Goal: Task Accomplishment & Management: Manage account settings

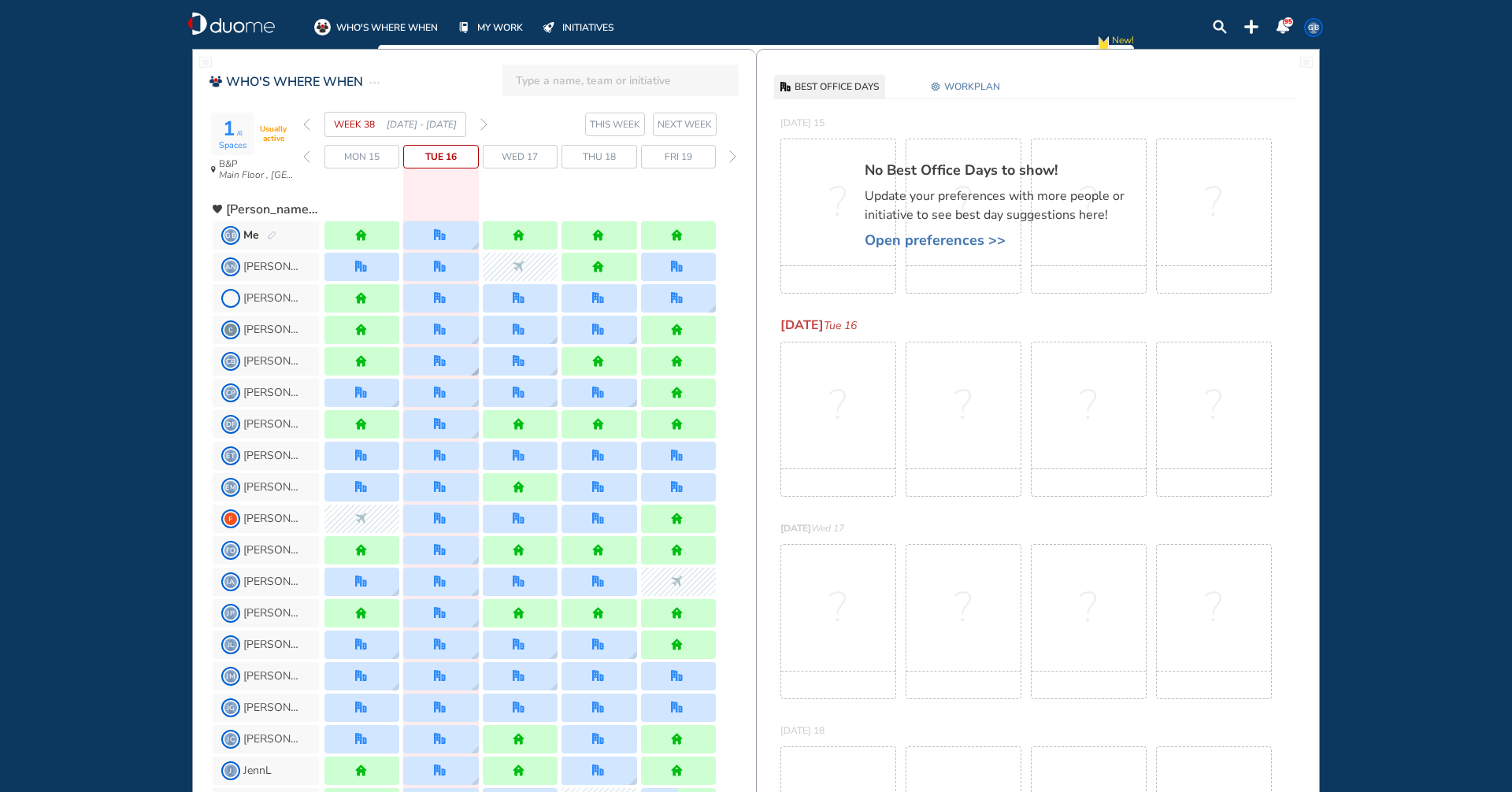
click at [433, 357] on div at bounding box center [440, 361] width 75 height 28
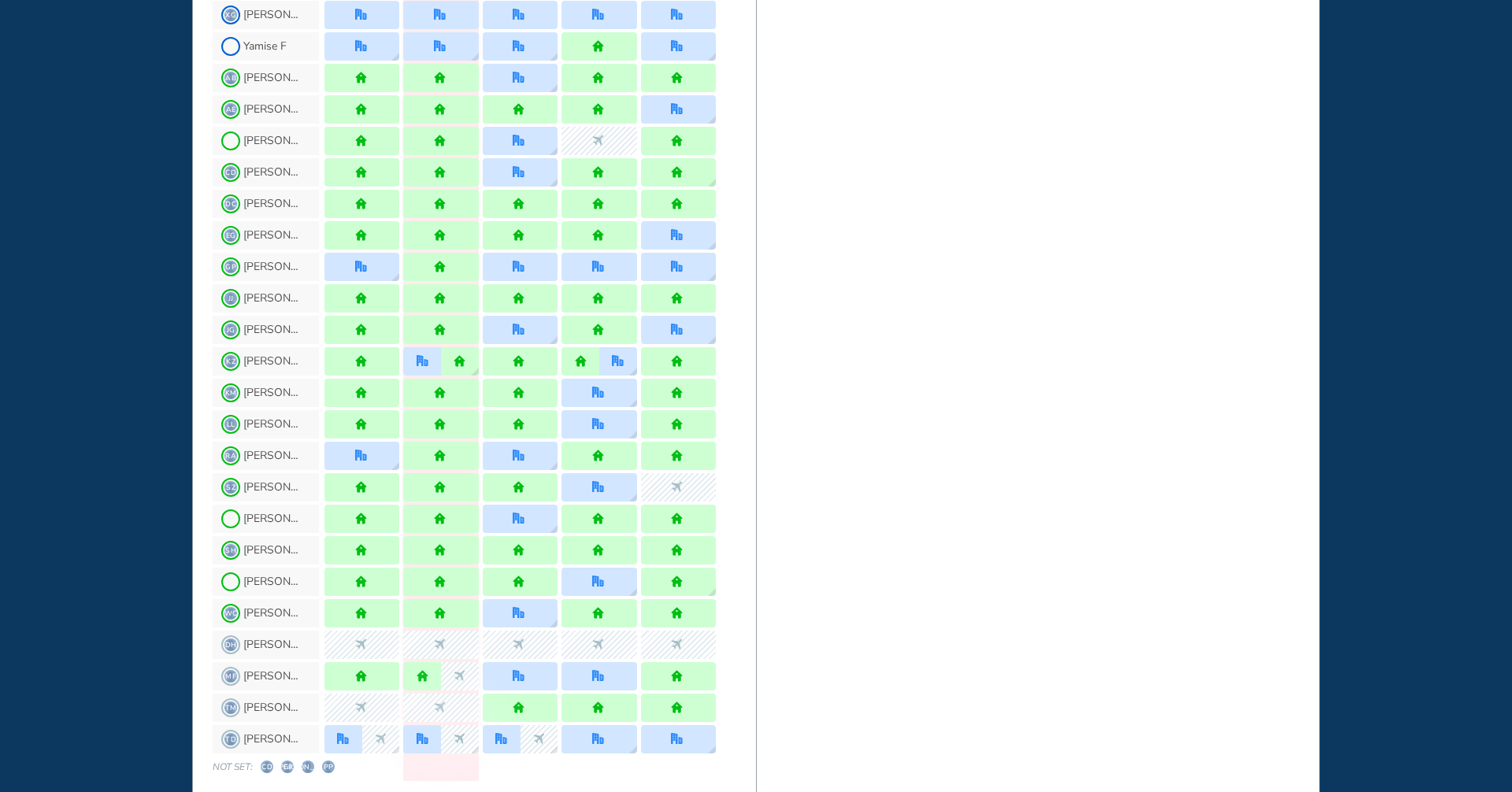
scroll to position [1321, 0]
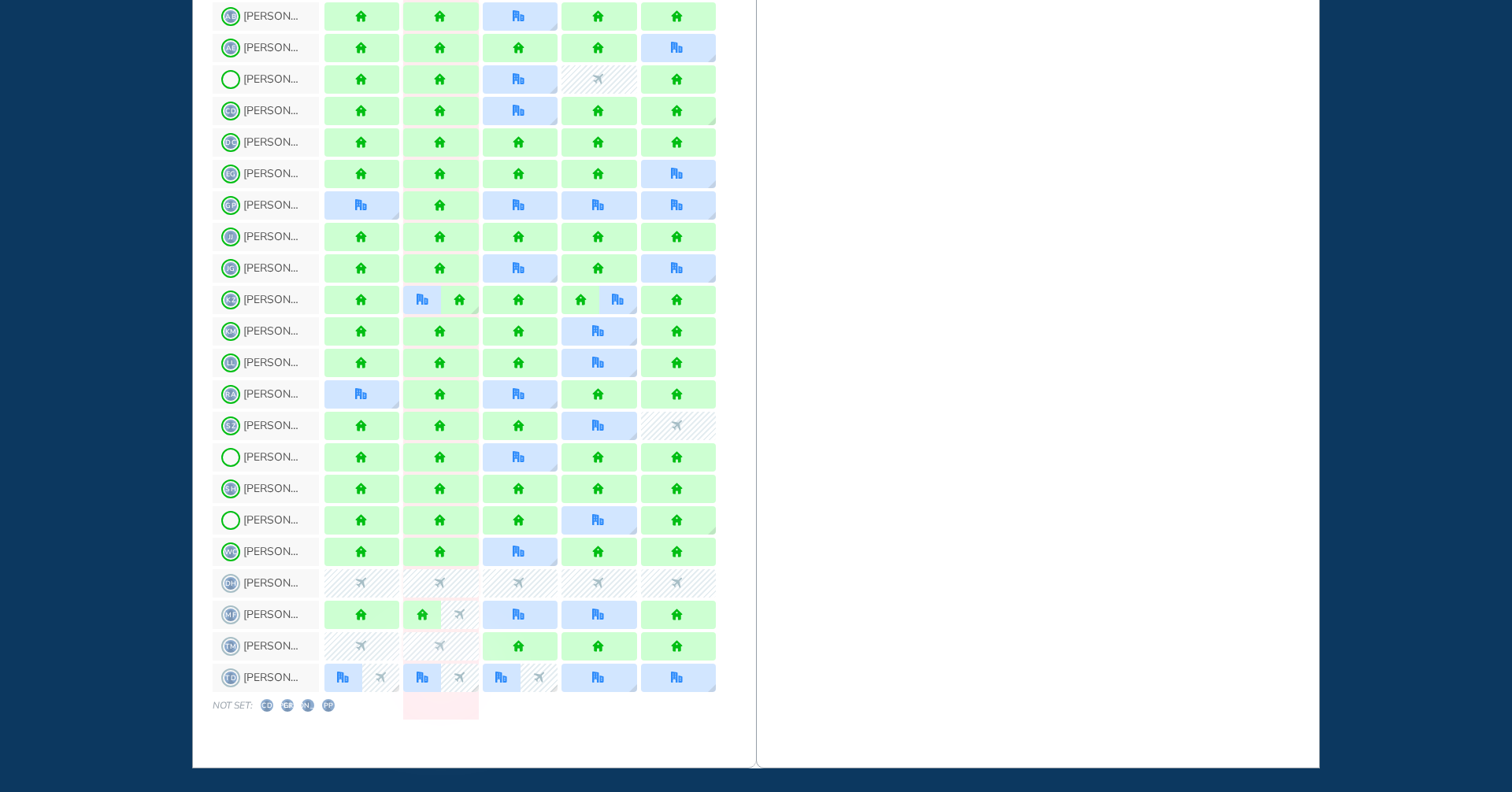
click at [267, 700] on span "CD" at bounding box center [268, 706] width 13 height 13
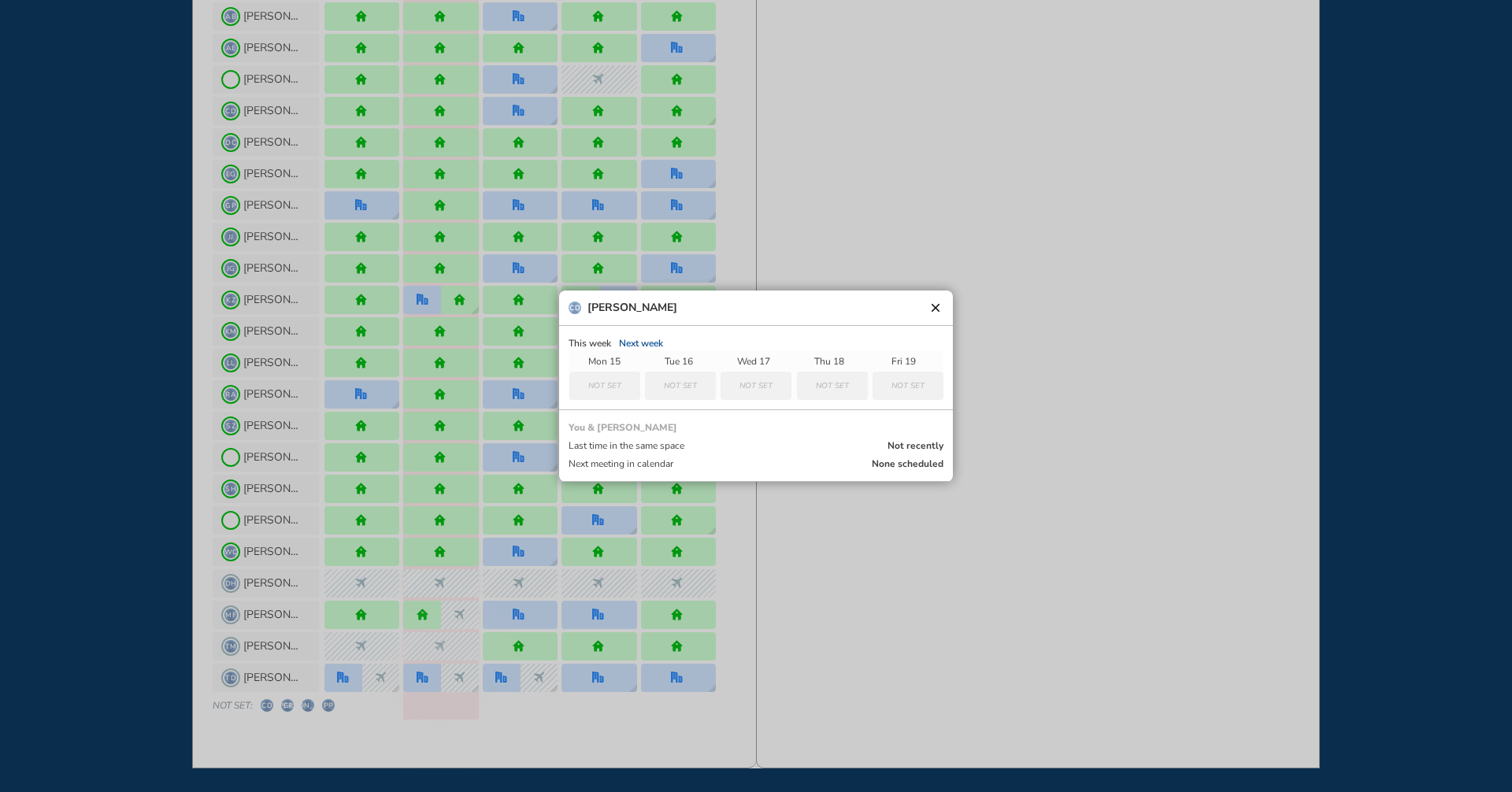
click at [932, 310] on button "clear" at bounding box center [935, 307] width 15 height 15
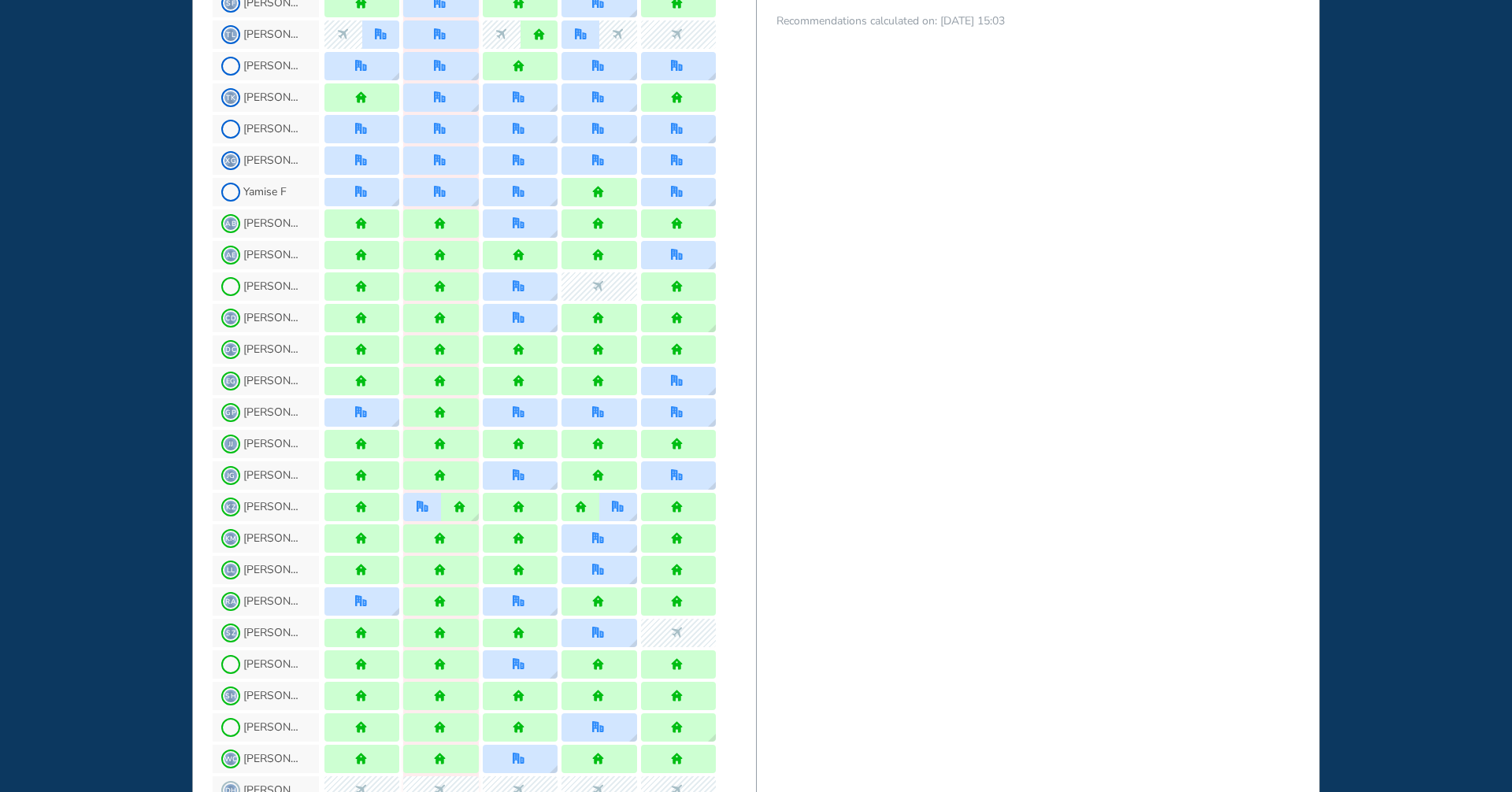
scroll to position [1111, 0]
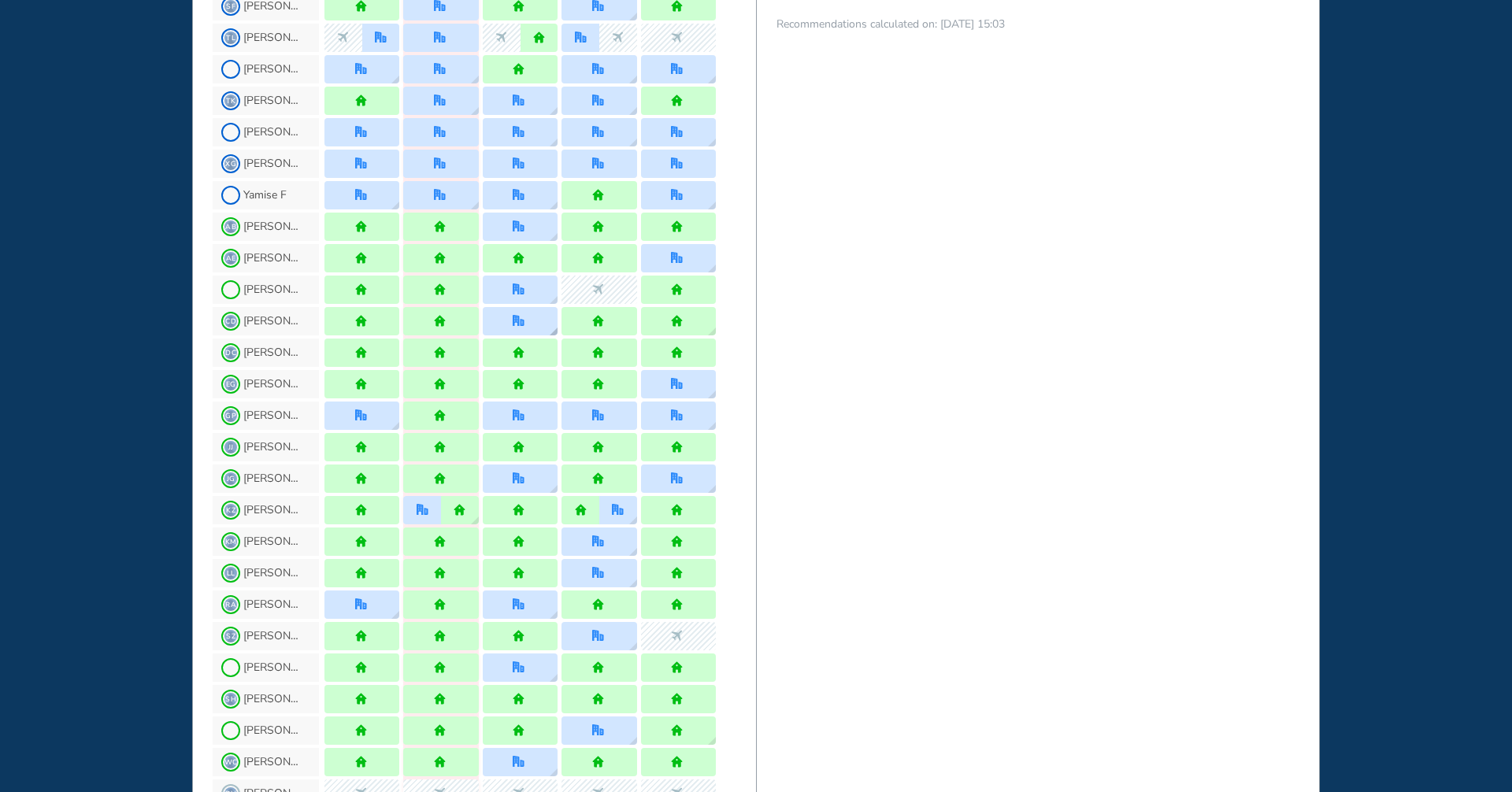
click at [517, 327] on img "office" at bounding box center [518, 321] width 12 height 12
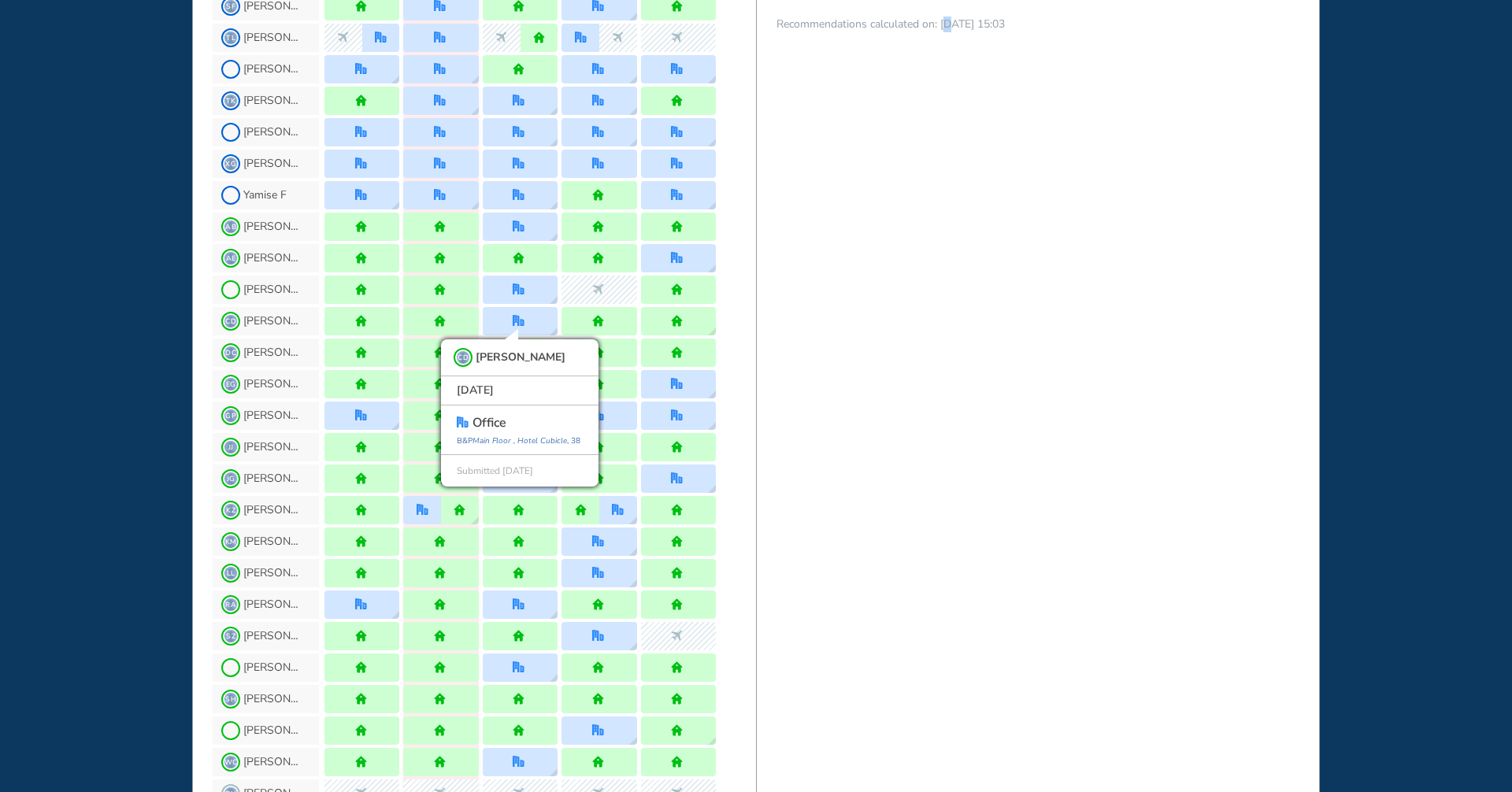
drag, startPoint x: 945, startPoint y: 343, endPoint x: 948, endPoint y: 333, distance: 10.4
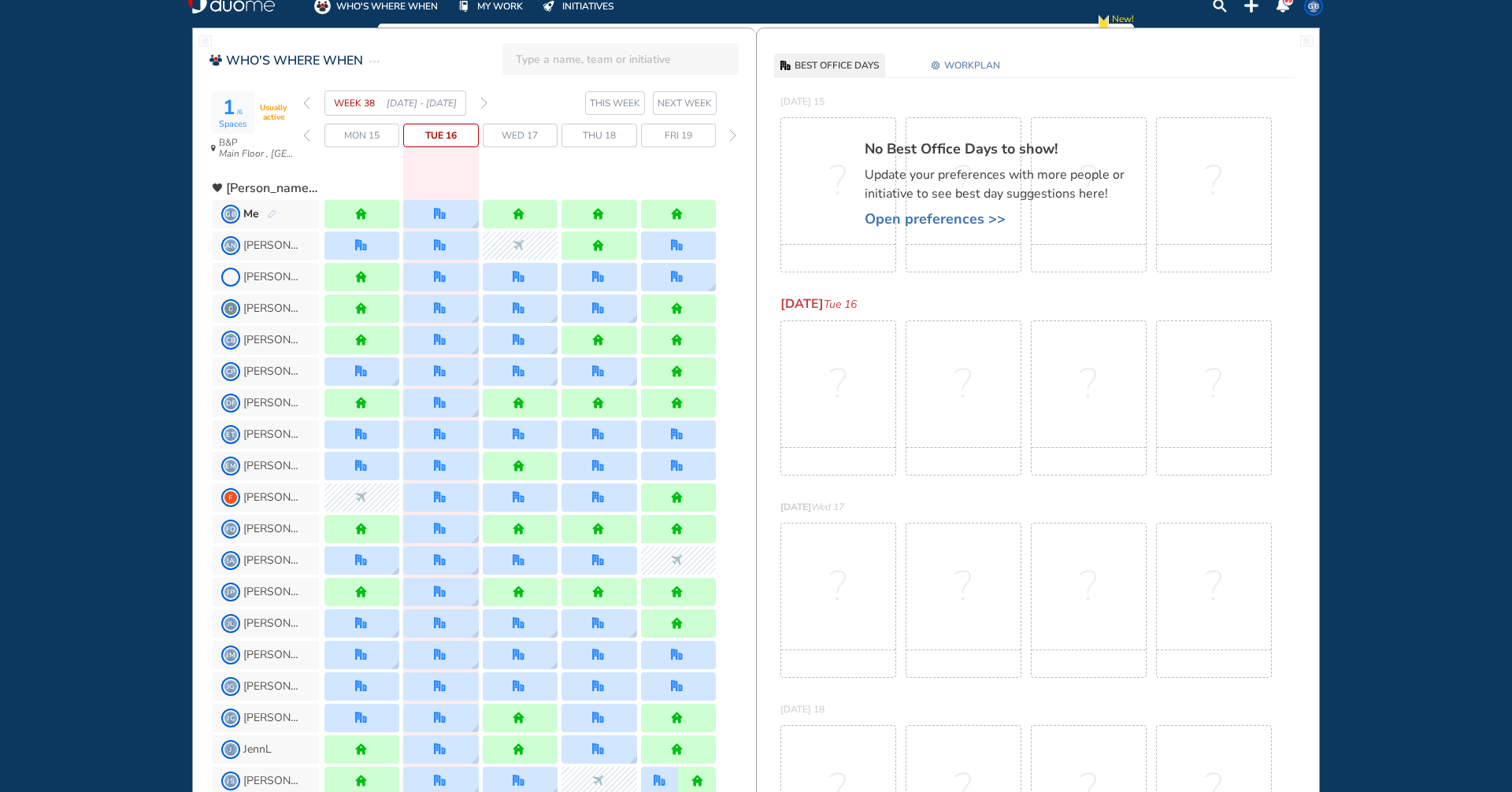
scroll to position [0, 0]
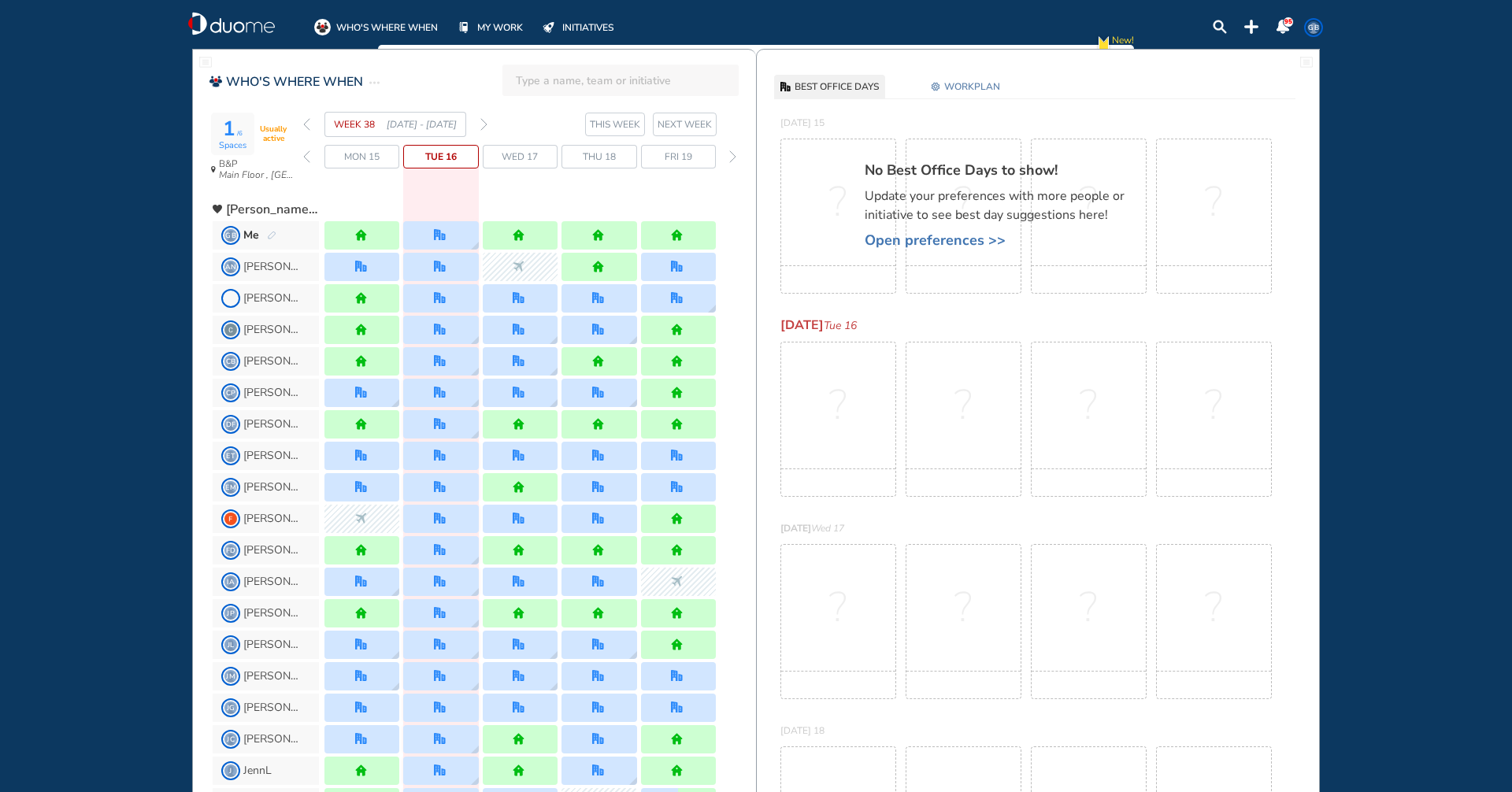
click at [485, 125] on img "forward week" at bounding box center [484, 125] width 7 height 13
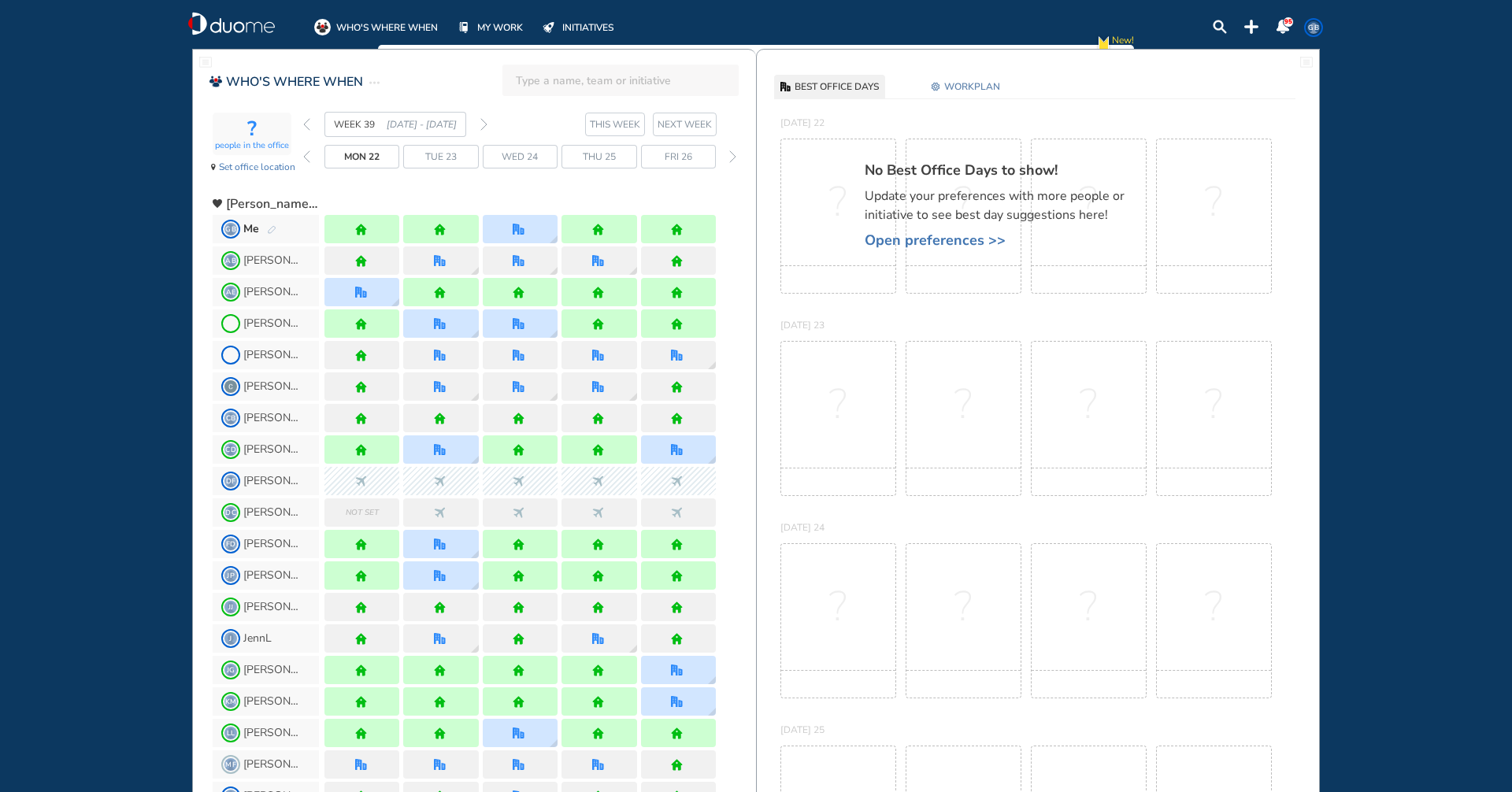
click at [485, 125] on img "forward week" at bounding box center [484, 125] width 7 height 13
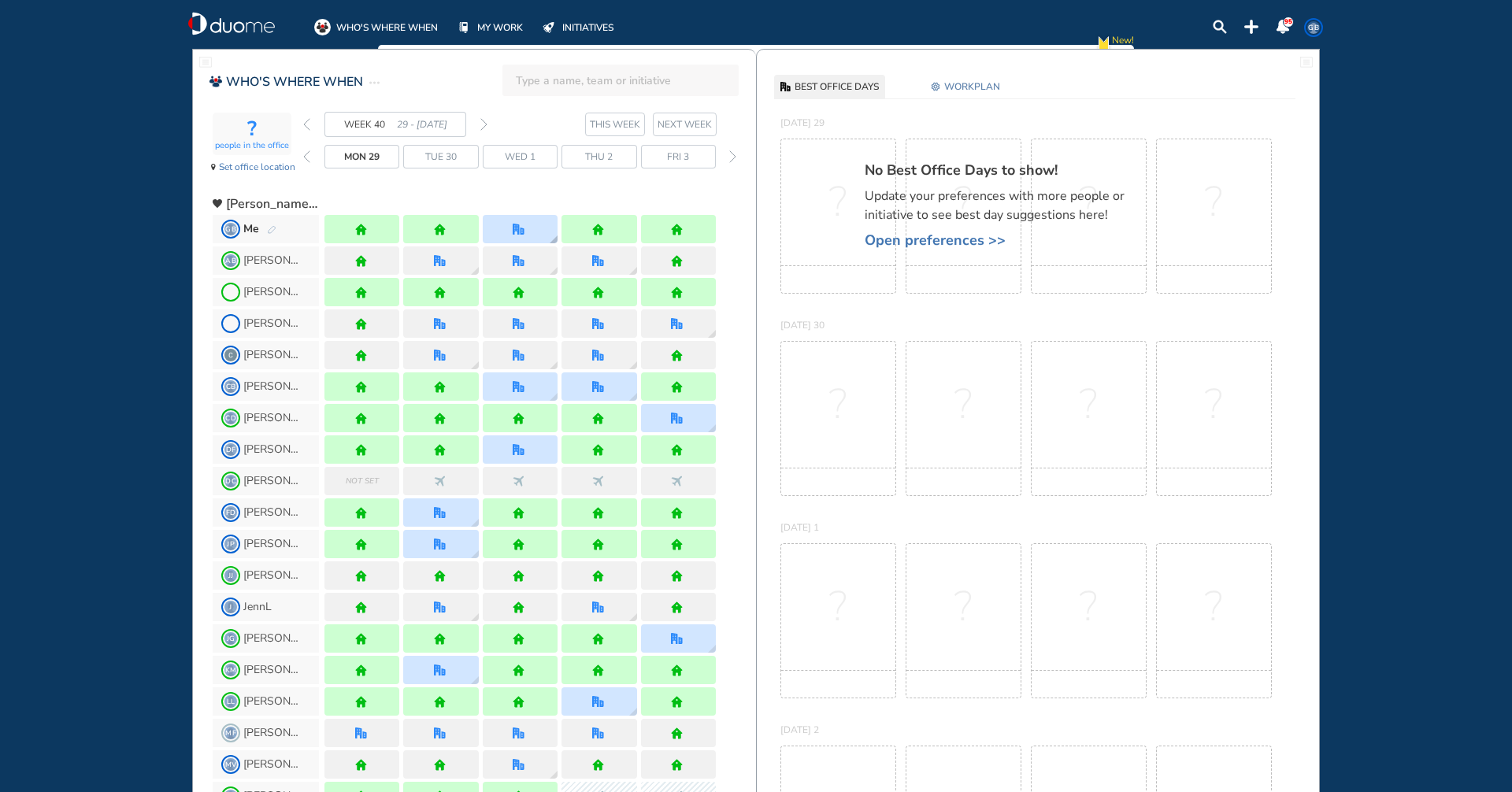
click at [512, 229] on img "office" at bounding box center [518, 229] width 12 height 12
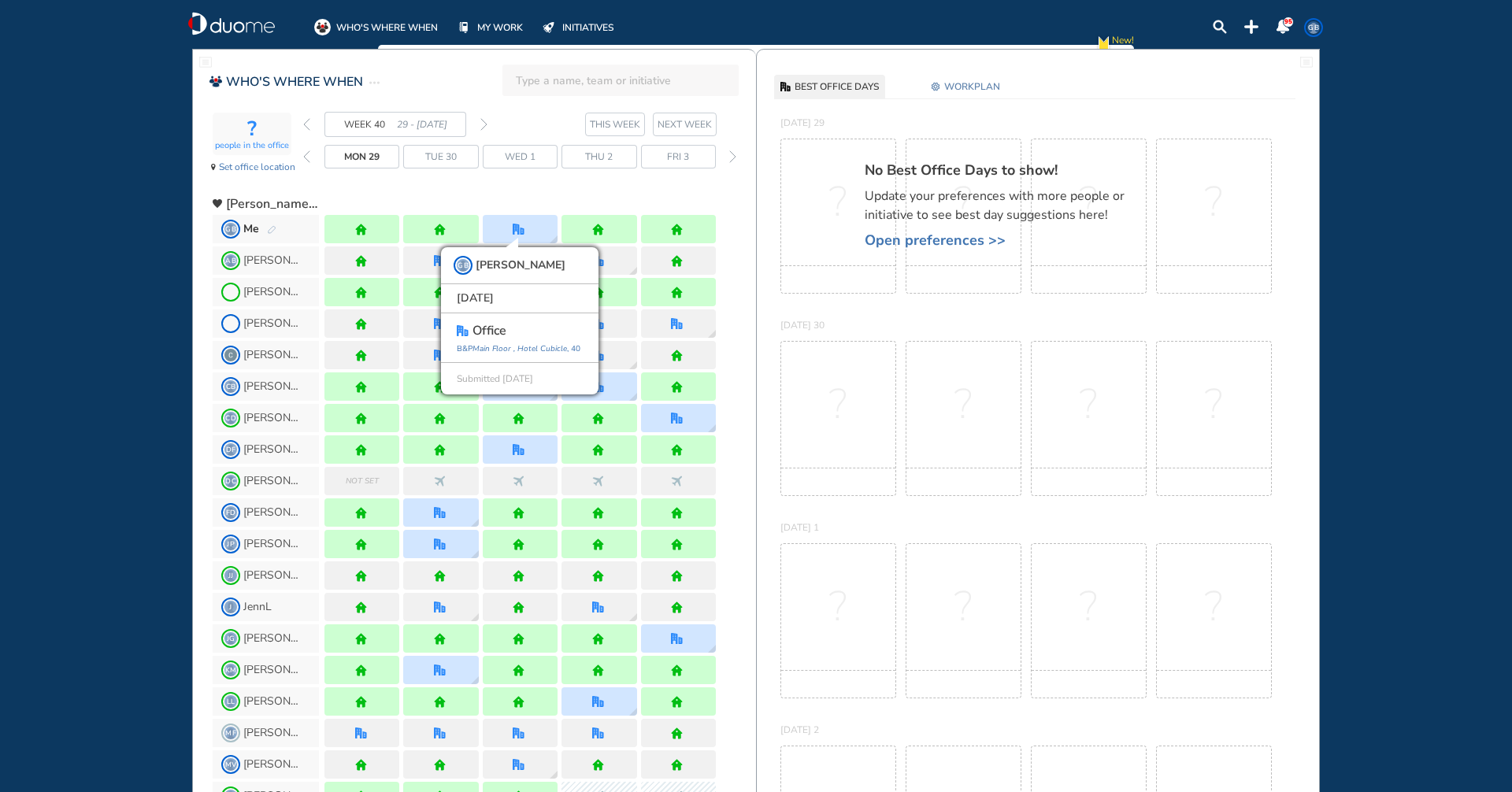
click at [1312, 23] on span "GB" at bounding box center [1313, 28] width 13 height 13
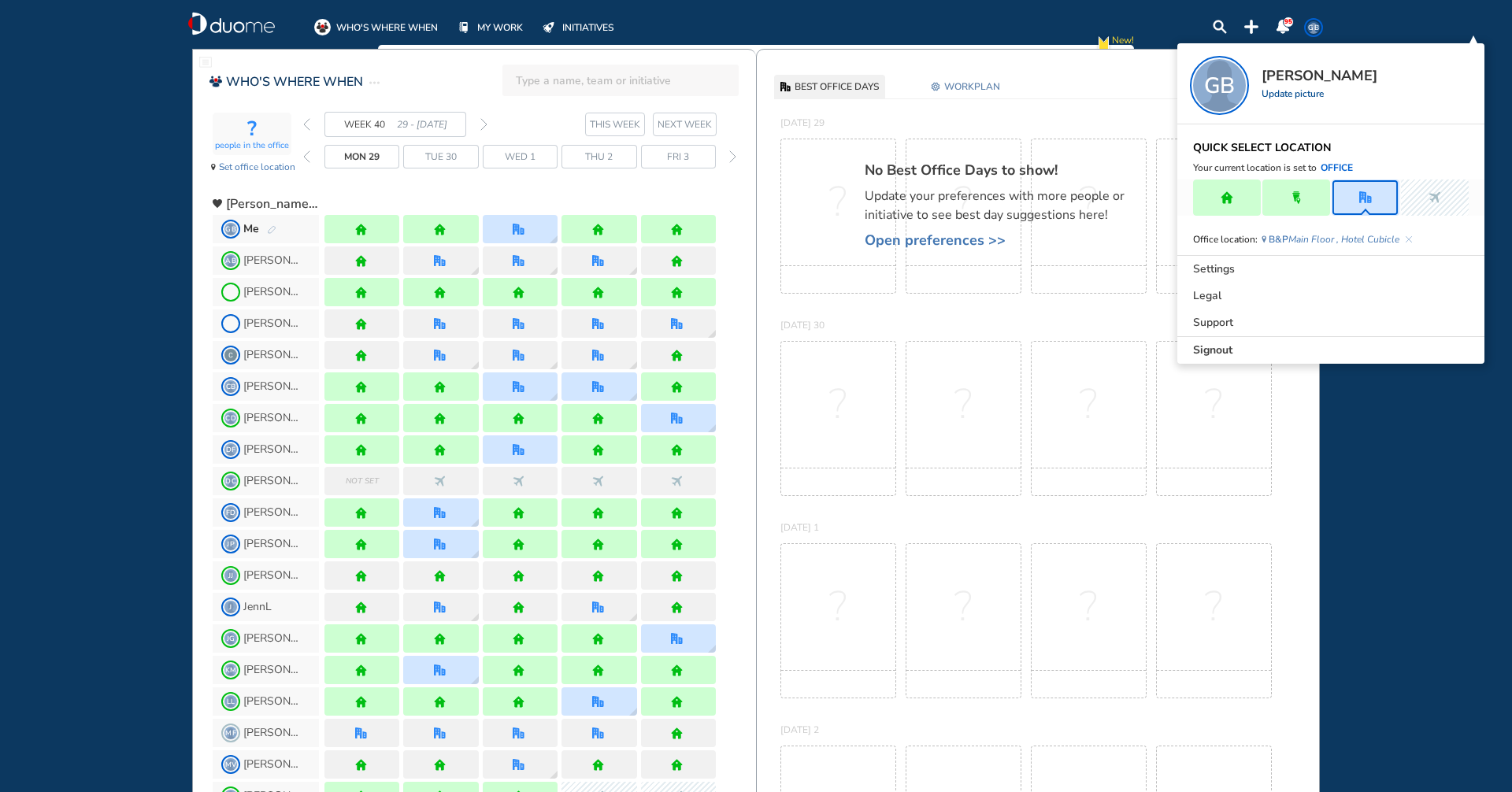
click at [1230, 348] on span "Signout" at bounding box center [1213, 350] width 40 height 15
